Goal: Browse casually: Explore the website without a specific task or goal

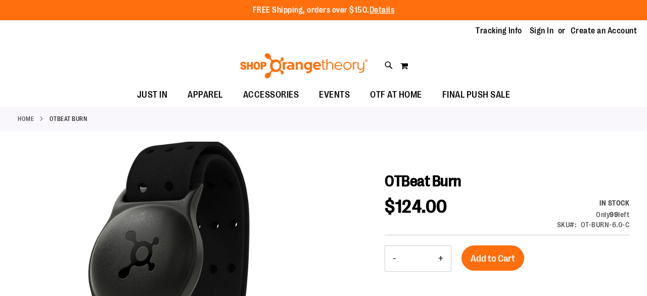
drag, startPoint x: 243, startPoint y: 229, endPoint x: 340, endPoint y: 314, distance: 128.9
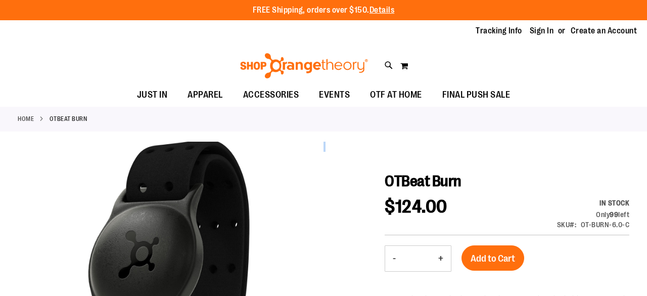
click at [340, 295] on html "Skip to Content The store will not work correctly when cookies are disabled. FR…" at bounding box center [323, 148] width 647 height 296
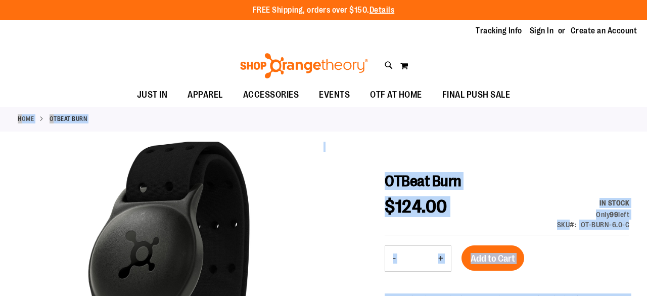
drag, startPoint x: 646, startPoint y: 84, endPoint x: 646, endPoint y: 191, distance: 107.1
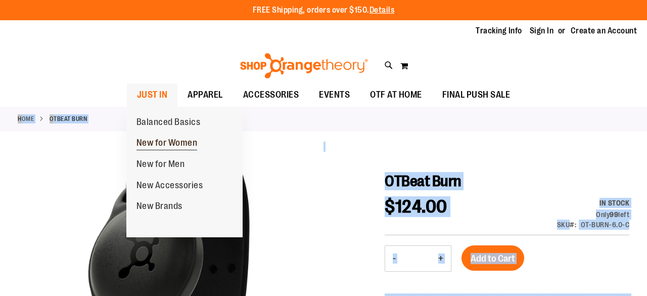
click at [170, 147] on span "New for Women" at bounding box center [166, 143] width 61 height 13
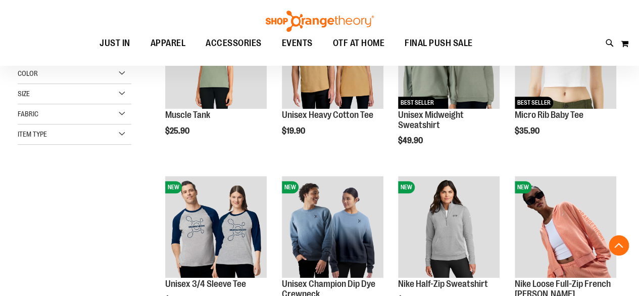
scroll to position [204, 0]
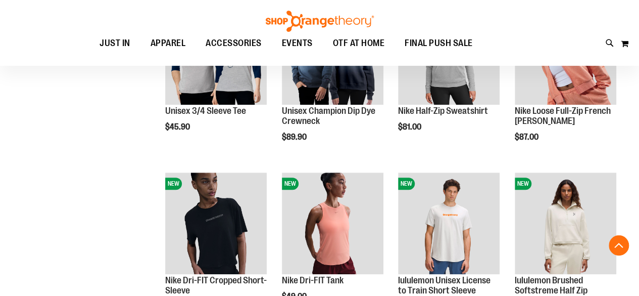
scroll to position [320, 0]
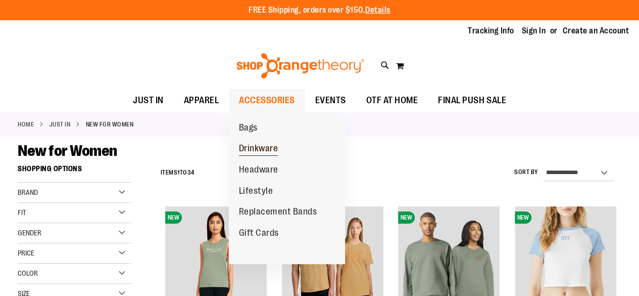
click at [258, 150] on span "Drinkware" at bounding box center [258, 149] width 39 height 13
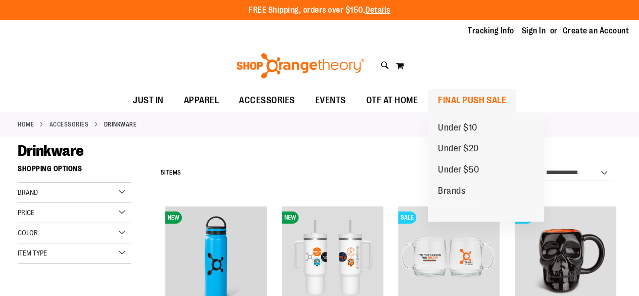
click at [454, 99] on span "FINAL PUSH SALE" at bounding box center [472, 100] width 68 height 23
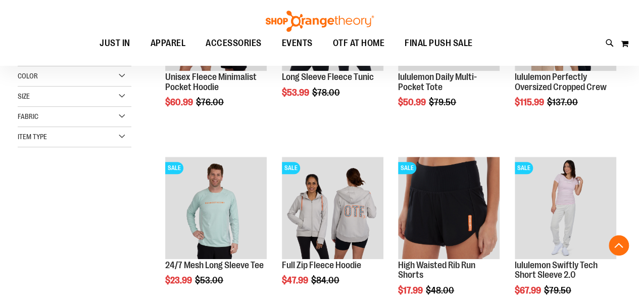
scroll to position [248, 0]
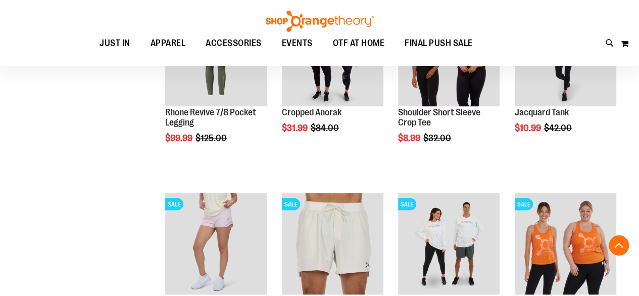
scroll to position [809, 0]
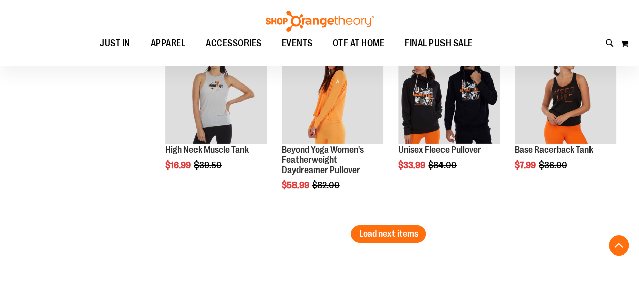
scroll to position [1237, 0]
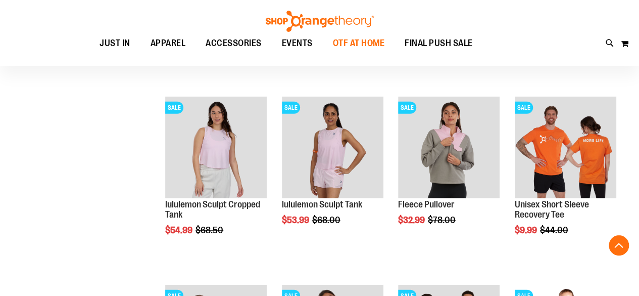
click at [354, 47] on span "OTF AT HOME" at bounding box center [359, 43] width 52 height 23
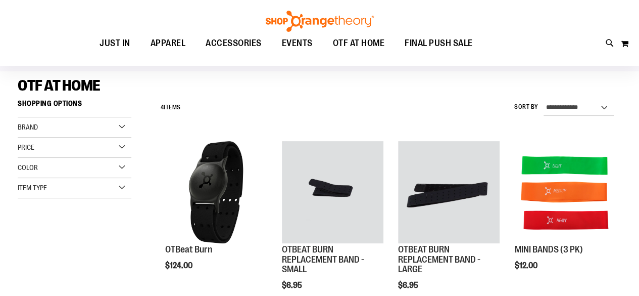
scroll to position [59, 0]
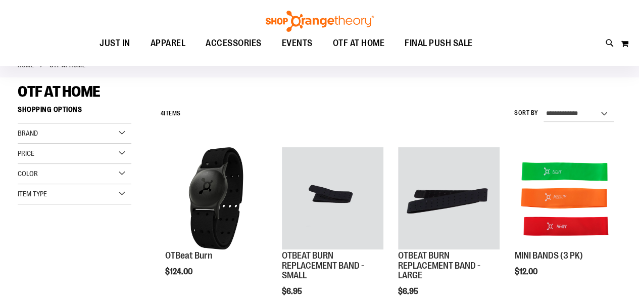
click at [125, 151] on div "Price" at bounding box center [75, 154] width 114 height 20
click at [34, 208] on span "Color" at bounding box center [28, 212] width 20 height 8
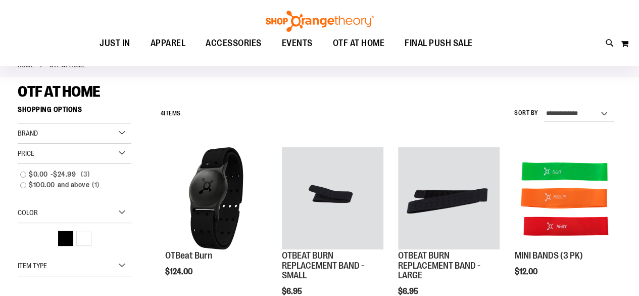
click at [47, 268] on span "Item Type" at bounding box center [32, 265] width 29 height 8
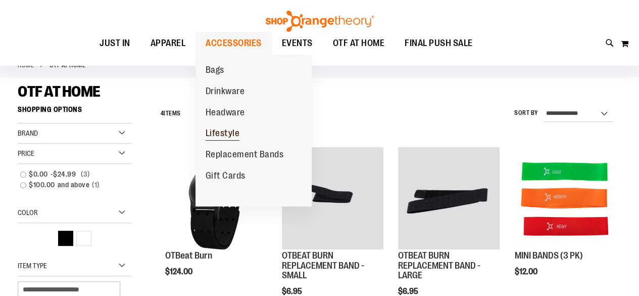
click at [226, 135] on span "Lifestyle" at bounding box center [223, 134] width 34 height 13
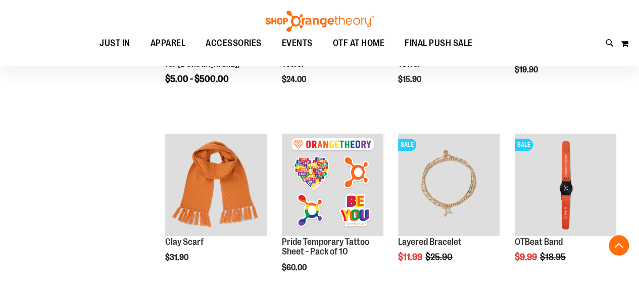
scroll to position [262, 0]
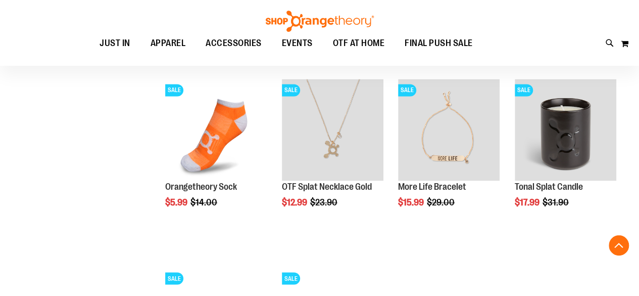
scroll to position [692, 0]
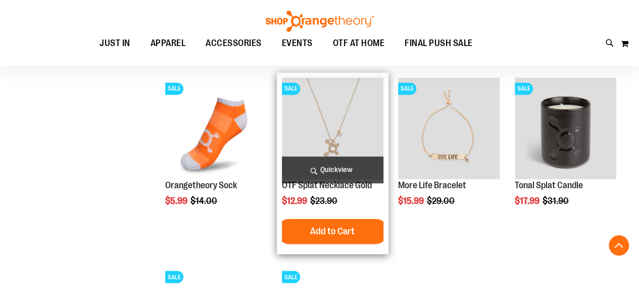
click at [331, 128] on img "product" at bounding box center [333, 128] width 102 height 102
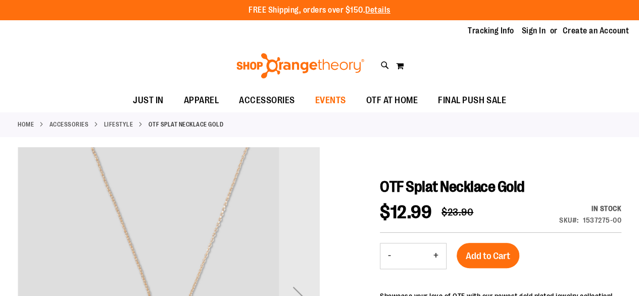
click at [318, 95] on span "EVENTS" at bounding box center [330, 100] width 31 height 23
